Goal: Information Seeking & Learning: Find specific fact

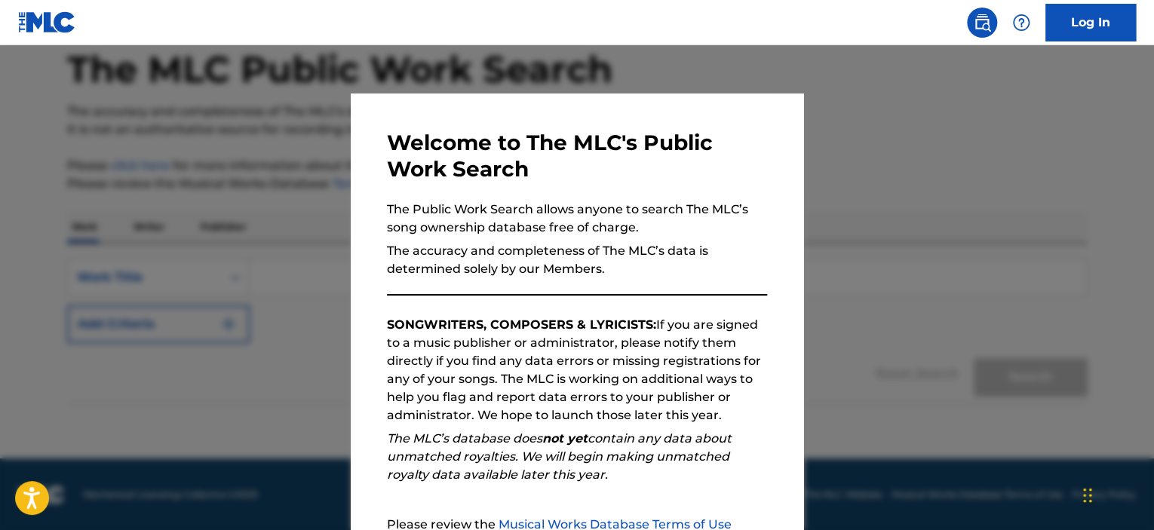
scroll to position [77, 0]
click at [310, 177] on div at bounding box center [577, 310] width 1154 height 530
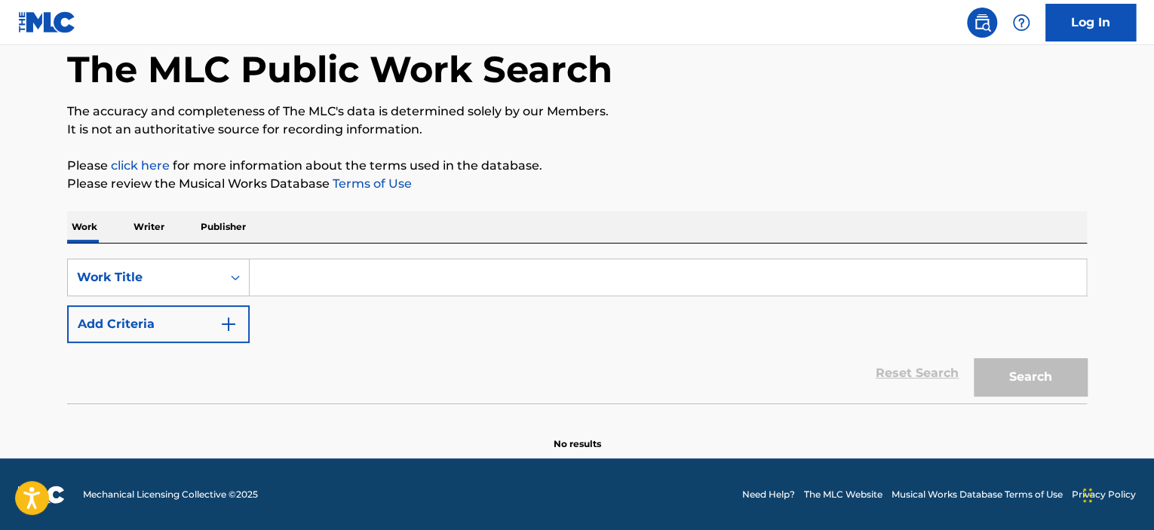
click at [272, 274] on input "Search Form" at bounding box center [668, 278] width 837 height 36
click at [239, 324] on button "Add Criteria" at bounding box center [158, 325] width 183 height 38
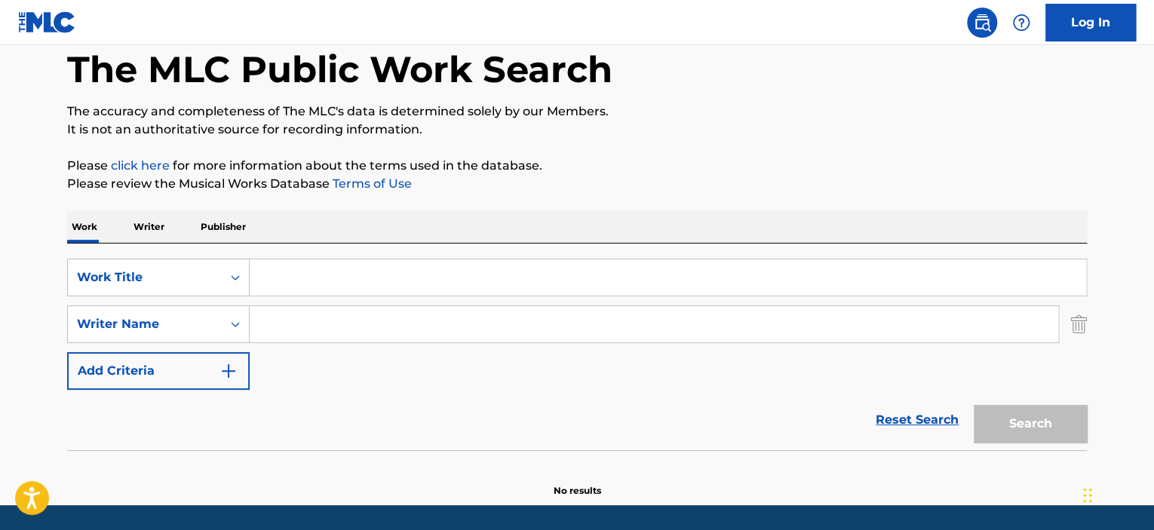
click at [291, 282] on input "Search Form" at bounding box center [668, 278] width 837 height 36
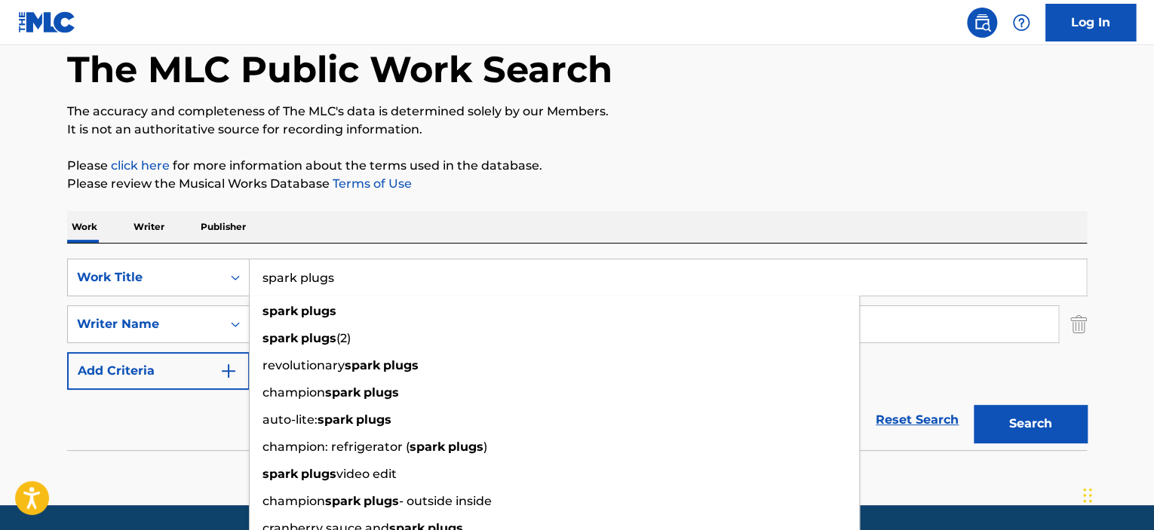
type input "spark plugs"
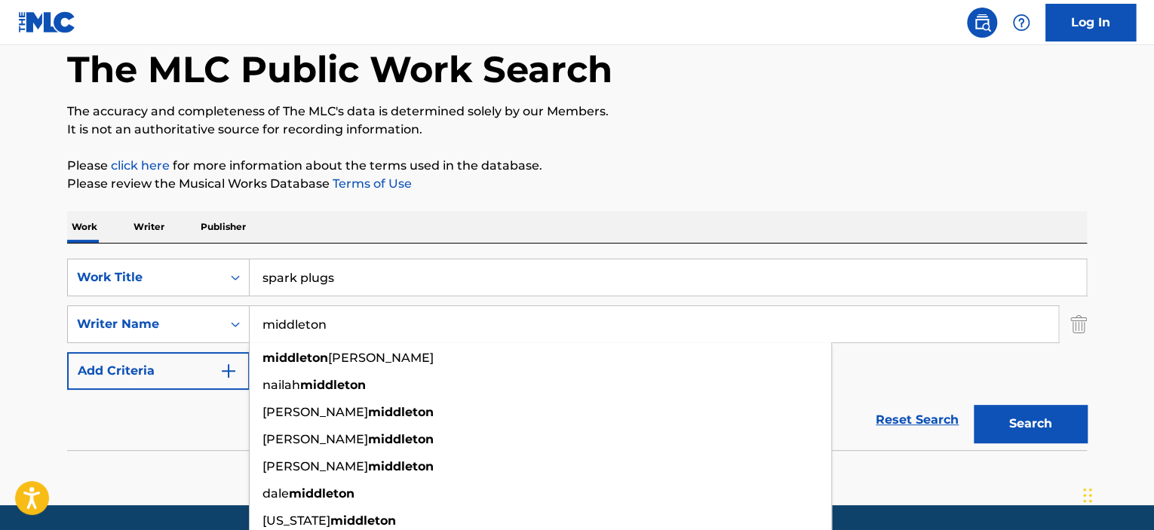
type input "middleton"
click at [974, 405] on button "Search" at bounding box center [1030, 424] width 113 height 38
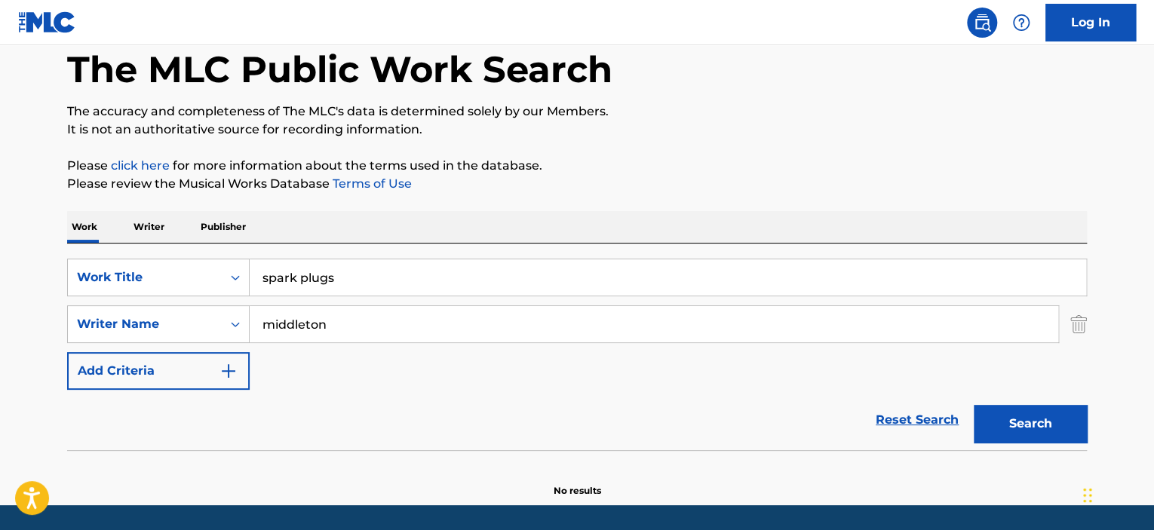
click at [274, 331] on input "middleton" at bounding box center [654, 324] width 809 height 36
drag, startPoint x: 347, startPoint y: 279, endPoint x: 177, endPoint y: 261, distance: 170.7
click at [188, 263] on div "SearchWithCriteria6f909e94-d929-4a49-80b9-2f225f7f6d9a Work Title spark plugs" at bounding box center [577, 278] width 1020 height 38
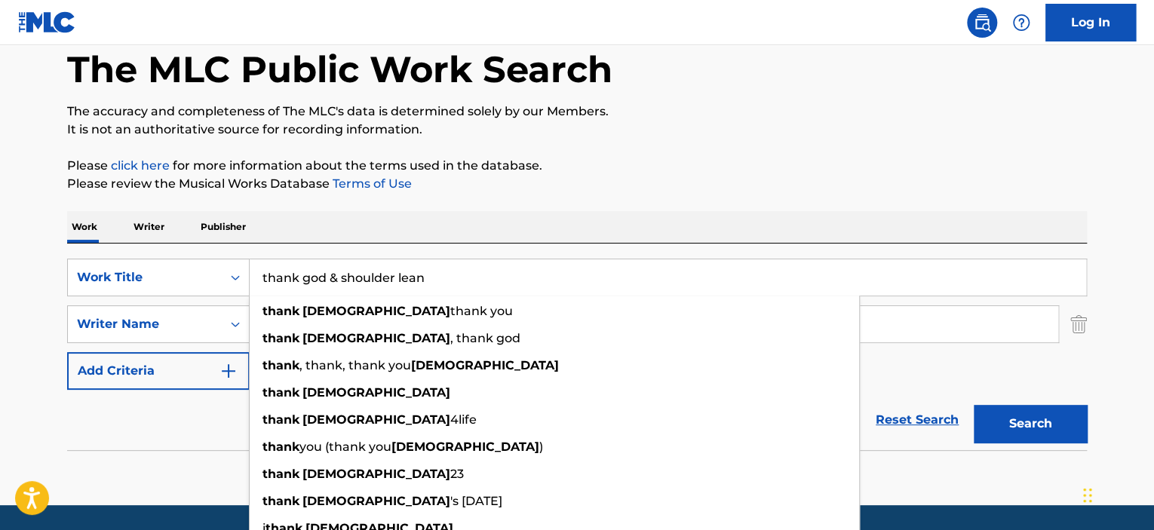
type input "thank god & shoulder lean"
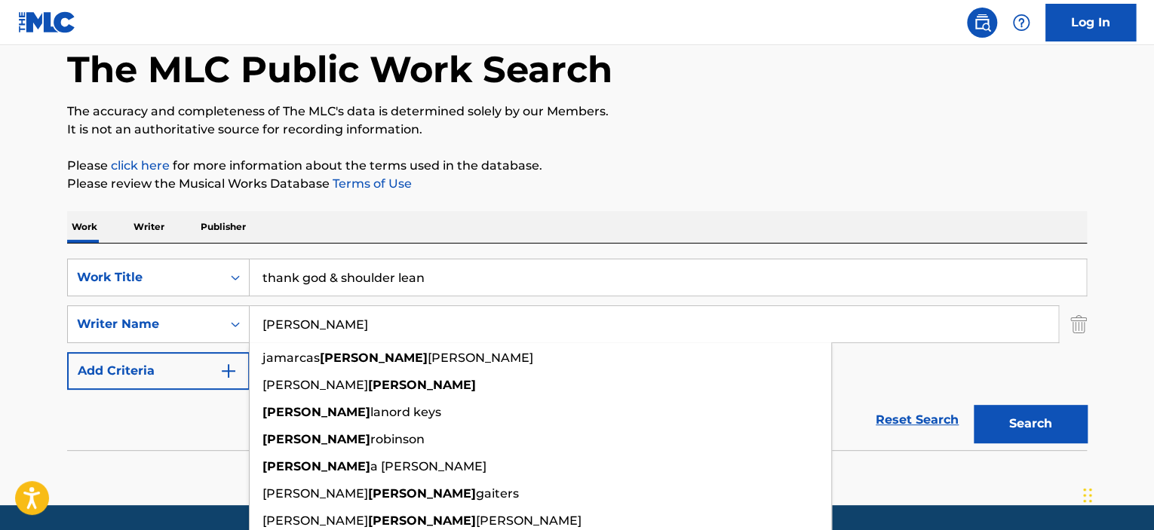
type input "[PERSON_NAME]"
click at [974, 405] on button "Search" at bounding box center [1030, 424] width 113 height 38
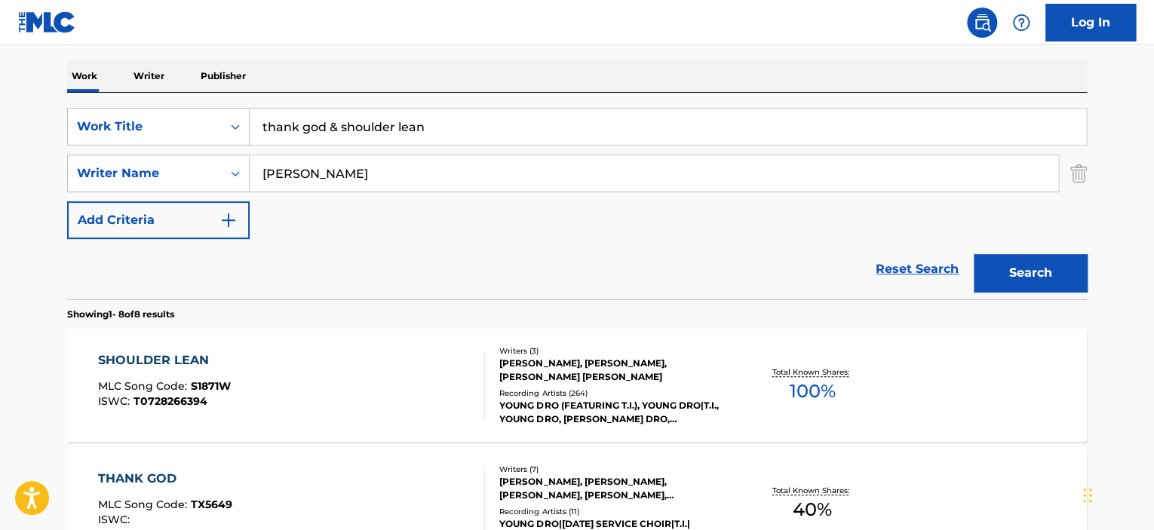
scroll to position [303, 0]
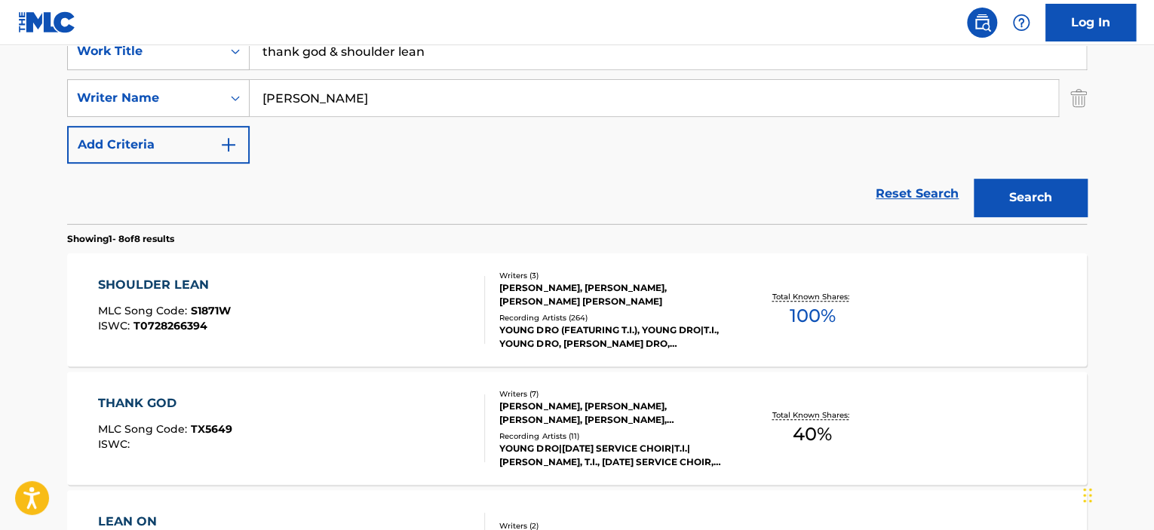
click at [180, 284] on div "SHOULDER LEAN" at bounding box center [164, 285] width 133 height 18
